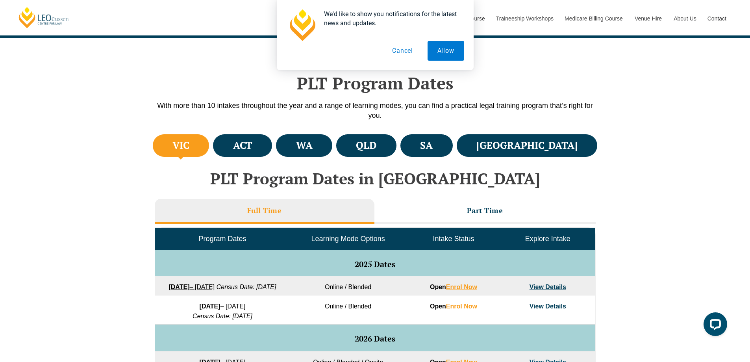
click at [406, 50] on button "Cancel" at bounding box center [402, 51] width 41 height 20
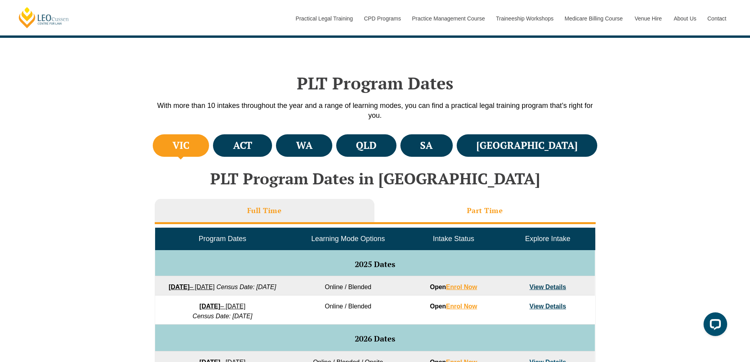
click at [437, 215] on li "Part Time" at bounding box center [484, 211] width 221 height 25
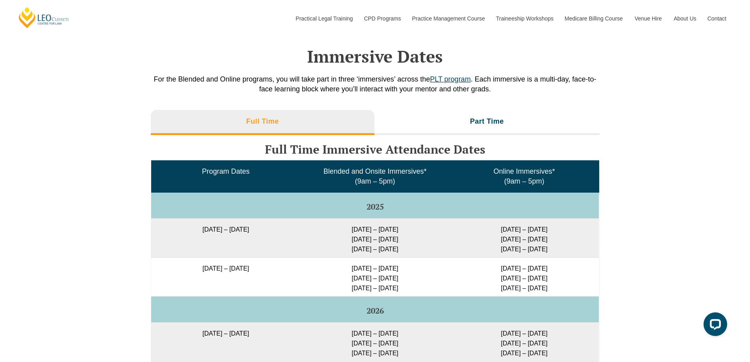
scroll to position [1102, 0]
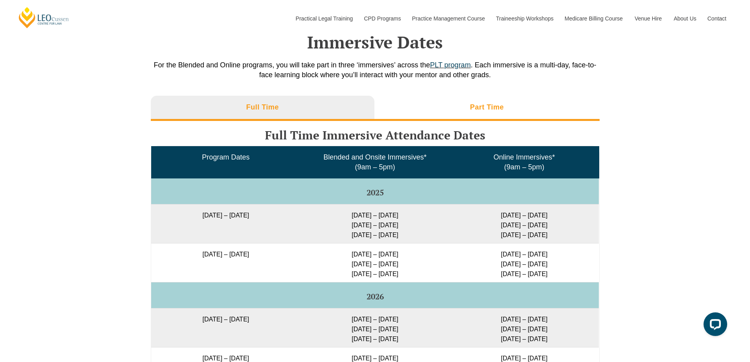
click at [492, 106] on li "Part Time" at bounding box center [486, 108] width 225 height 25
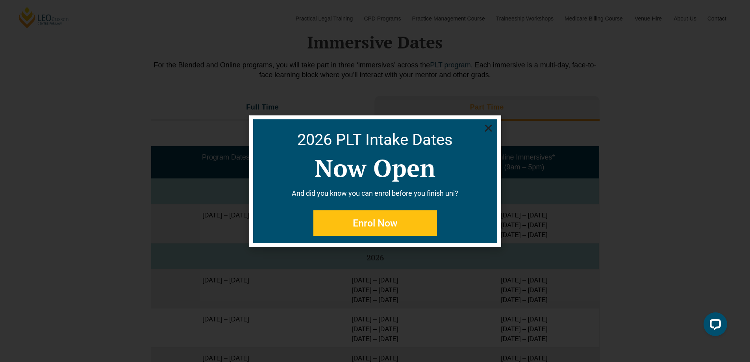
drag, startPoint x: 469, startPoint y: 111, endPoint x: 480, endPoint y: 57, distance: 54.6
click at [480, 57] on div "2026 PLT Intake Dates Now Open And did you know you can enrol before you finish…" at bounding box center [375, 181] width 750 height 362
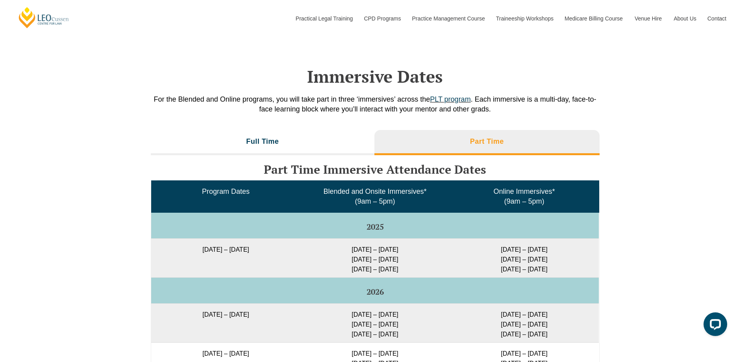
scroll to position [1062, 0]
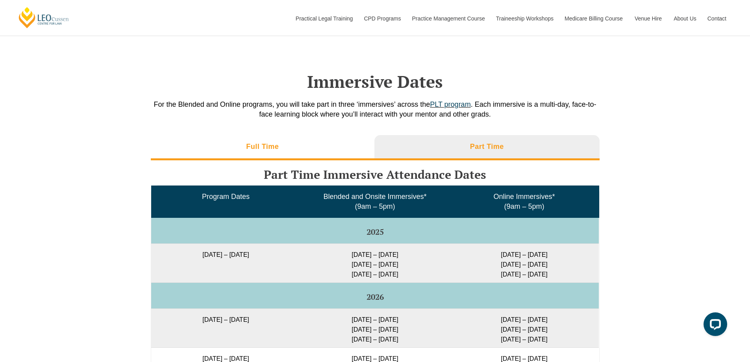
click at [294, 141] on li "Full Time" at bounding box center [263, 147] width 224 height 25
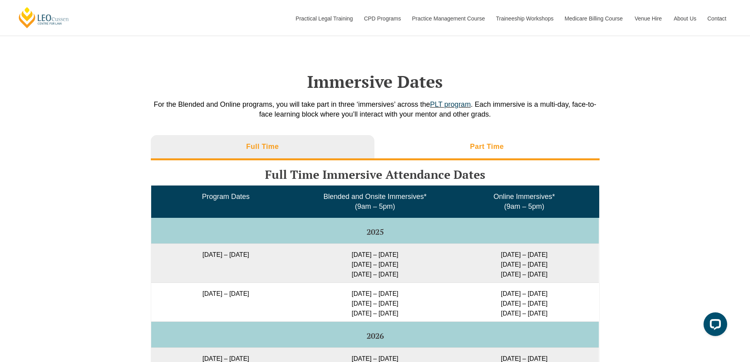
click at [467, 135] on li "Part Time" at bounding box center [486, 147] width 225 height 25
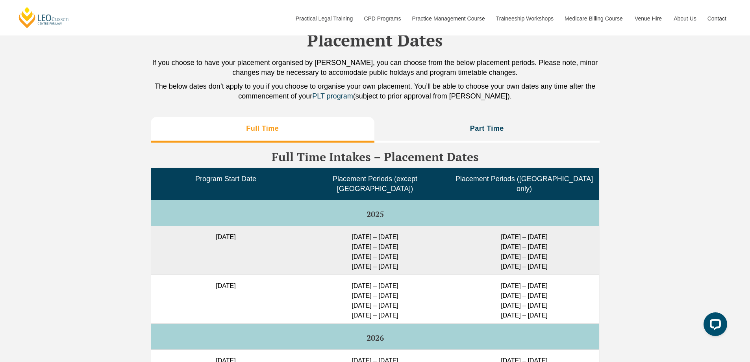
scroll to position [1653, 0]
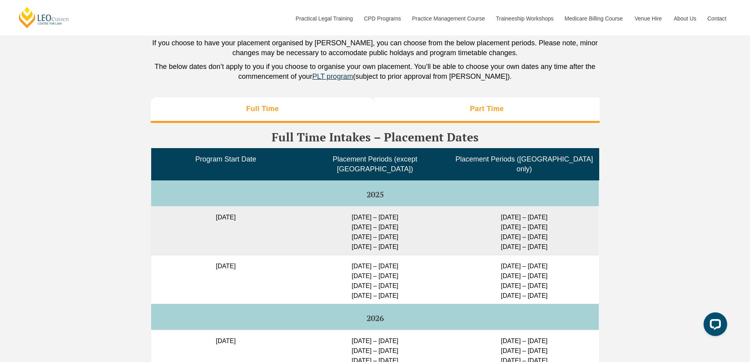
click at [483, 104] on h3 "Part Time" at bounding box center [487, 108] width 34 height 9
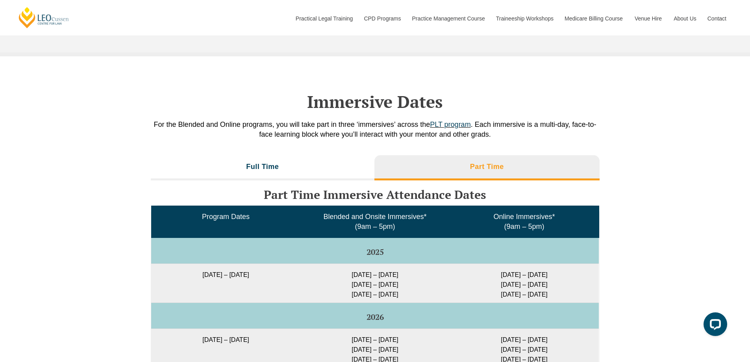
scroll to position [905, 0]
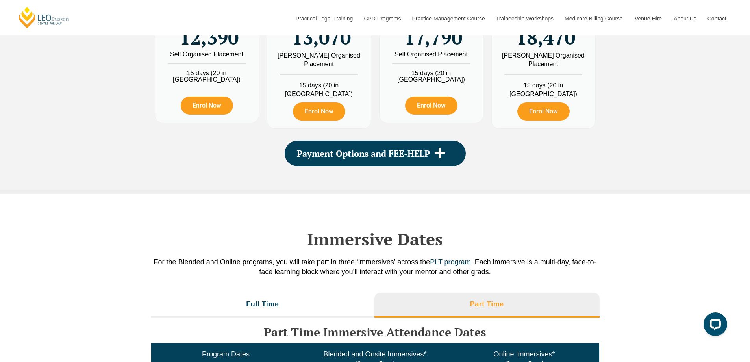
click at [317, 304] on li "Full Time" at bounding box center [263, 304] width 224 height 25
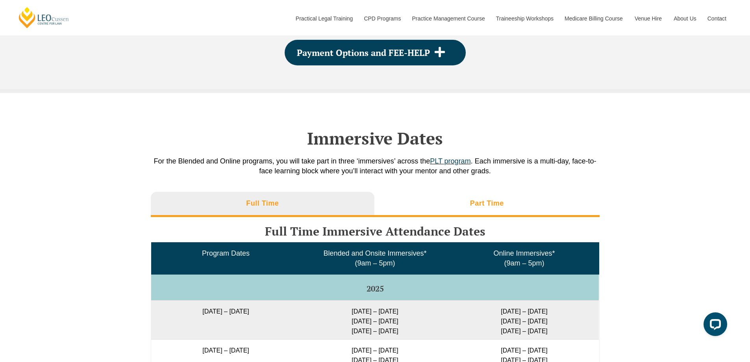
scroll to position [1023, 0]
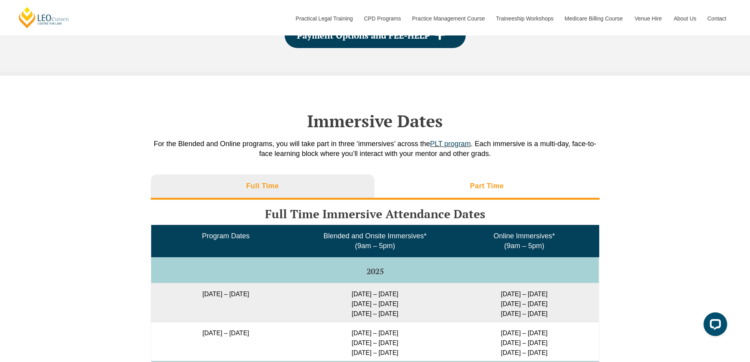
click at [445, 177] on li "Part Time" at bounding box center [486, 186] width 225 height 25
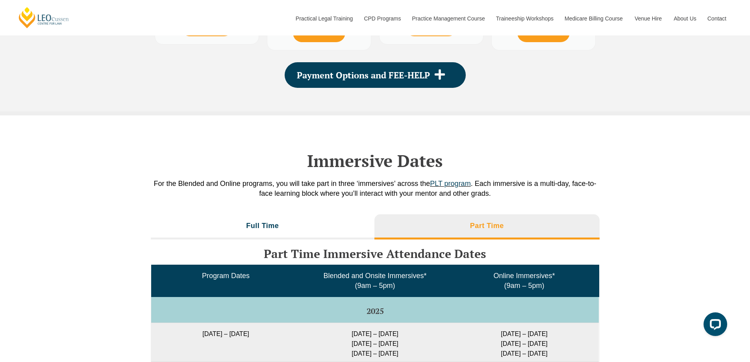
scroll to position [944, 0]
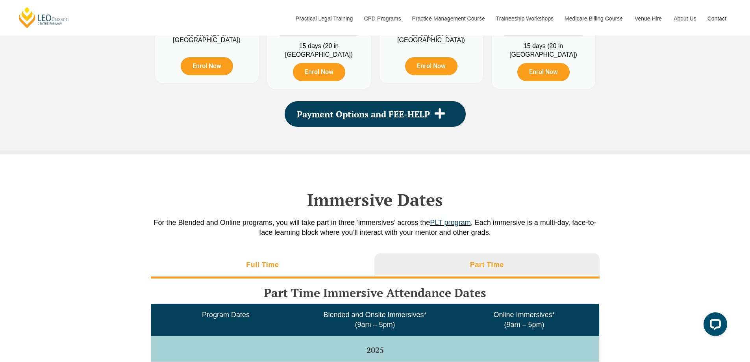
click at [353, 253] on li "Full Time" at bounding box center [263, 265] width 224 height 25
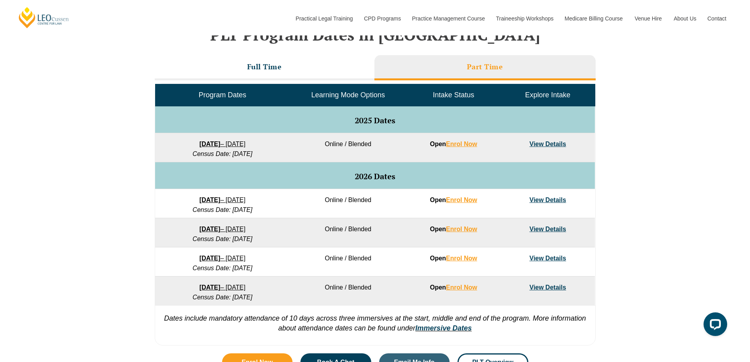
scroll to position [275, 0]
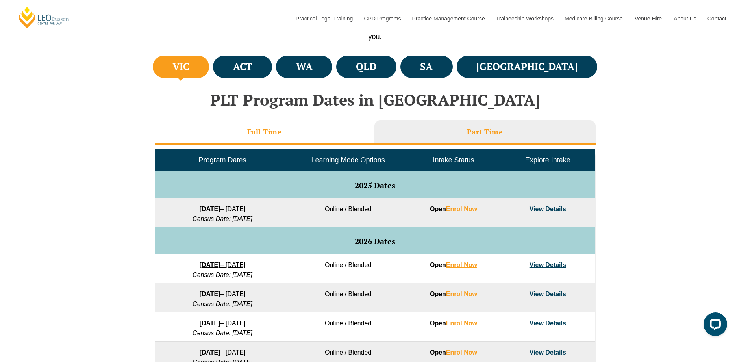
click at [332, 129] on li "Full Time" at bounding box center [265, 132] width 220 height 25
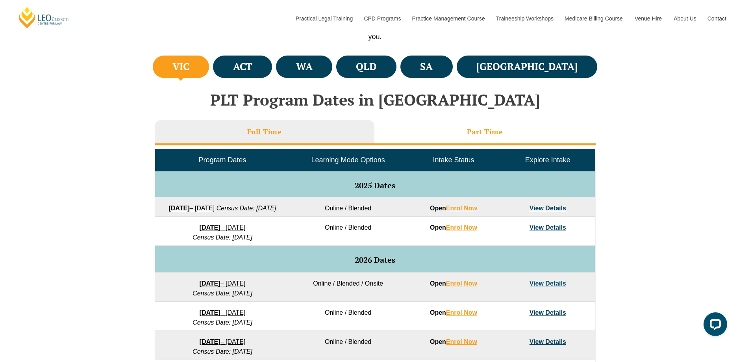
click at [409, 131] on li "Part Time" at bounding box center [484, 132] width 221 height 25
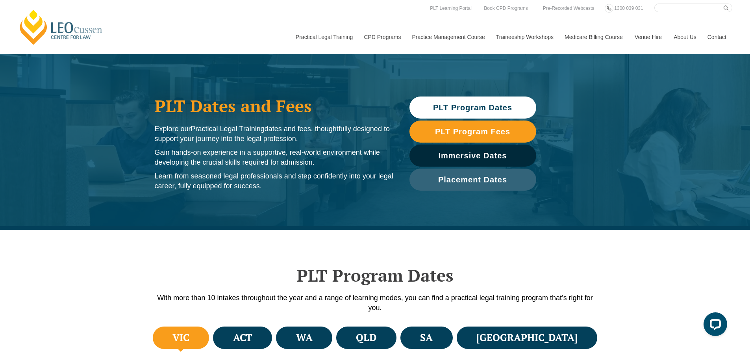
scroll to position [0, 0]
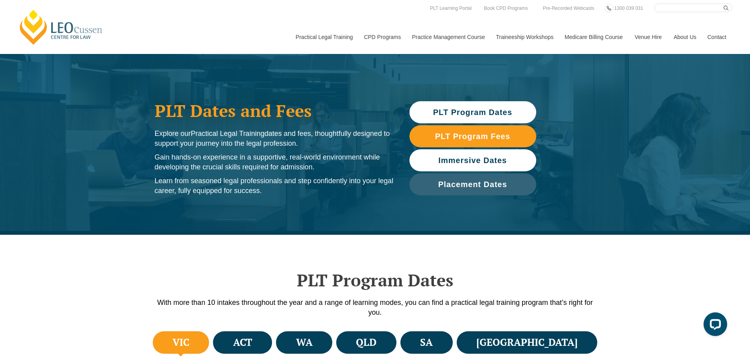
click at [486, 161] on span "Immersive Dates" at bounding box center [472, 160] width 68 height 8
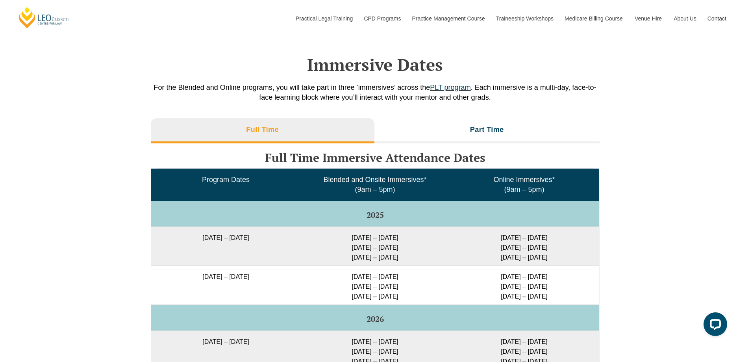
scroll to position [1090, 0]
